Goal: Task Accomplishment & Management: Manage account settings

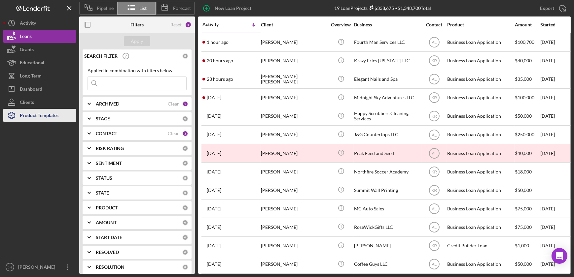
click at [33, 119] on div "Product Templates" at bounding box center [39, 116] width 39 height 15
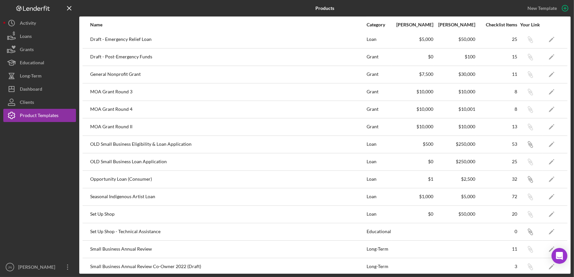
scroll to position [164, 0]
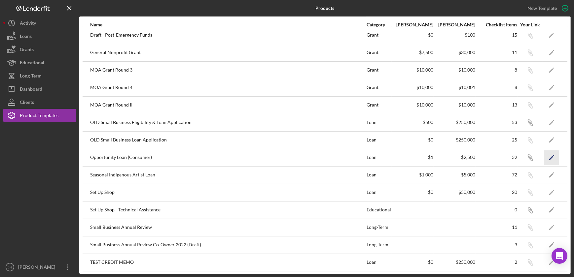
click at [546, 155] on icon "Icon/Edit" at bounding box center [551, 157] width 15 height 15
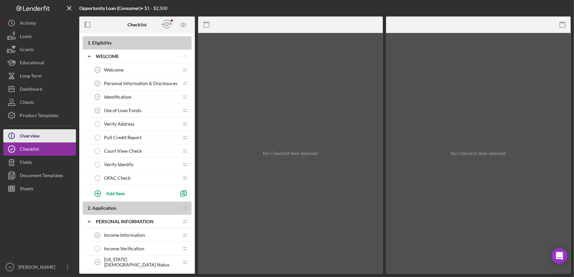
click at [30, 137] on div "Overview" at bounding box center [30, 136] width 20 height 15
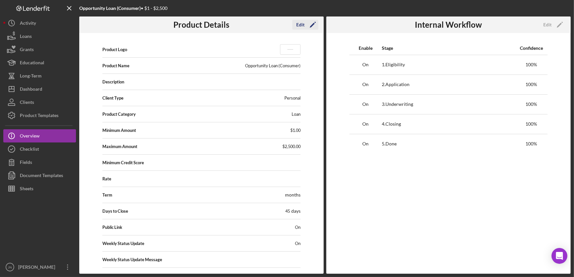
click at [301, 25] on div "Edit" at bounding box center [300, 25] width 8 height 10
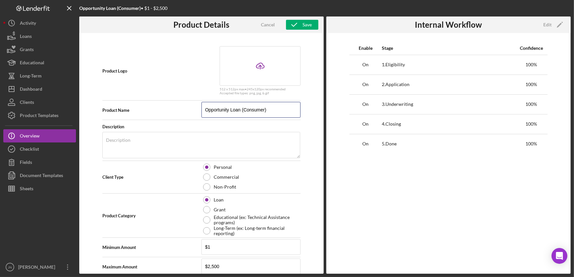
drag, startPoint x: 277, startPoint y: 111, endPoint x: 203, endPoint y: 123, distance: 74.6
click at [203, 123] on form "Product Logo Icon/Upload 512 x 512px max • 245 x 120 px recommended Accepted fi…" at bounding box center [201, 239] width 198 height 394
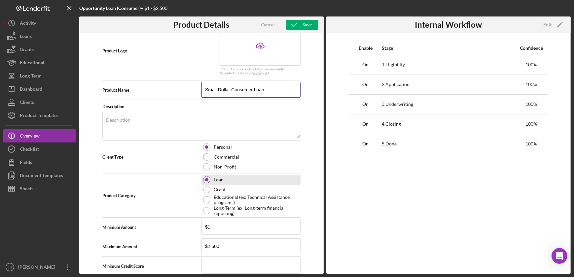
scroll to position [120, 0]
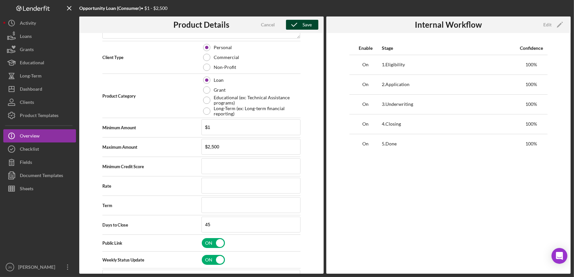
type input "Small Dollar Consumer Loan"
click at [309, 25] on div "Save" at bounding box center [307, 25] width 9 height 10
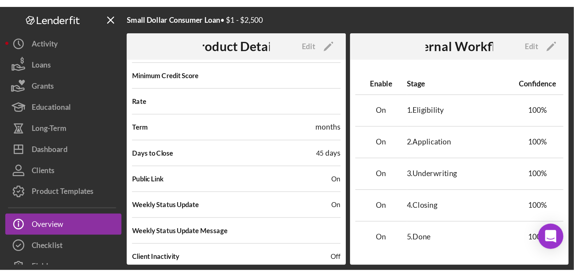
scroll to position [18, 0]
